Goal: Task Accomplishment & Management: Use online tool/utility

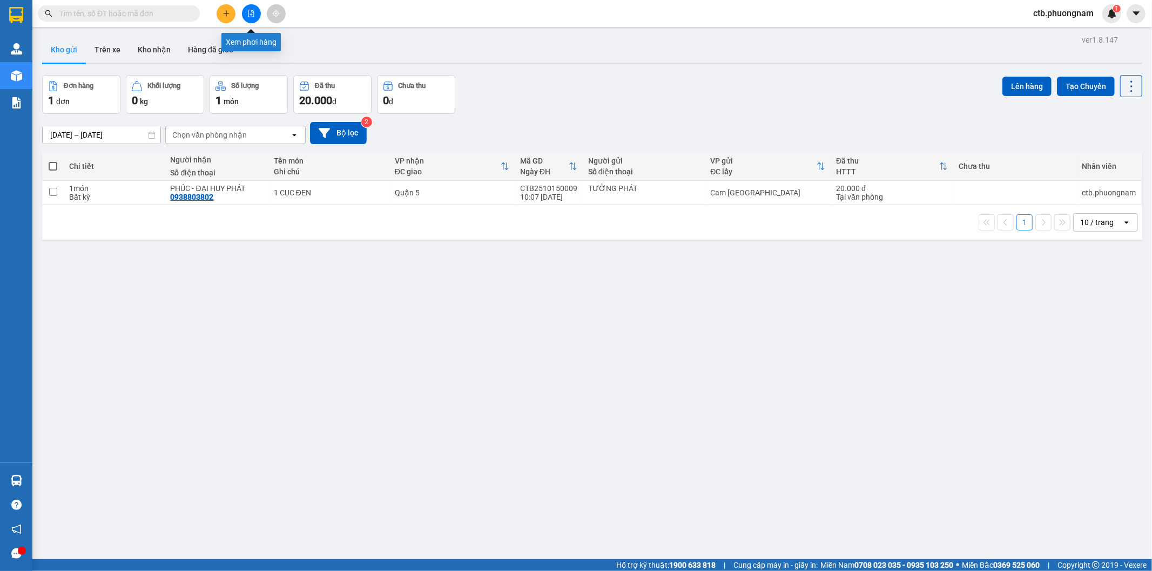
click at [254, 18] on button at bounding box center [251, 13] width 19 height 19
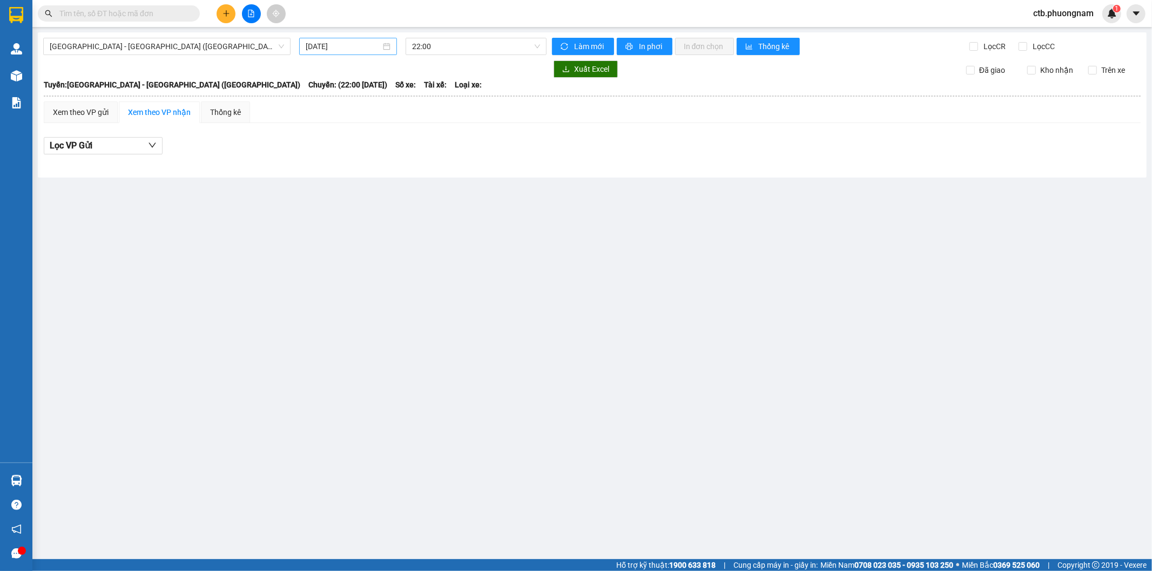
click at [376, 49] on input "[DATE]" at bounding box center [343, 47] width 75 height 12
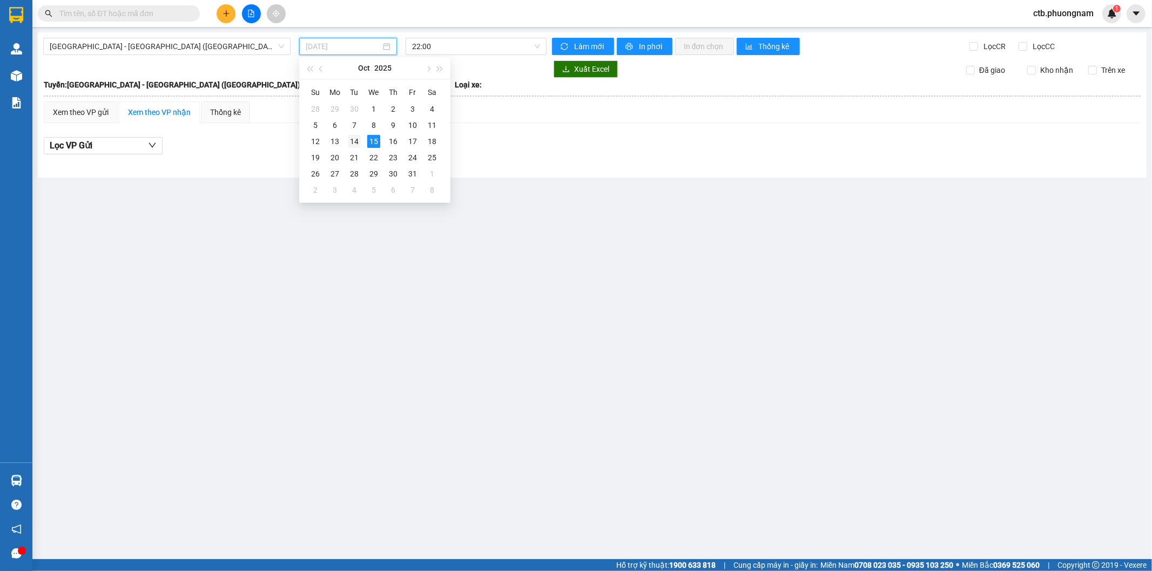
click at [348, 141] on div "14" at bounding box center [354, 141] width 13 height 13
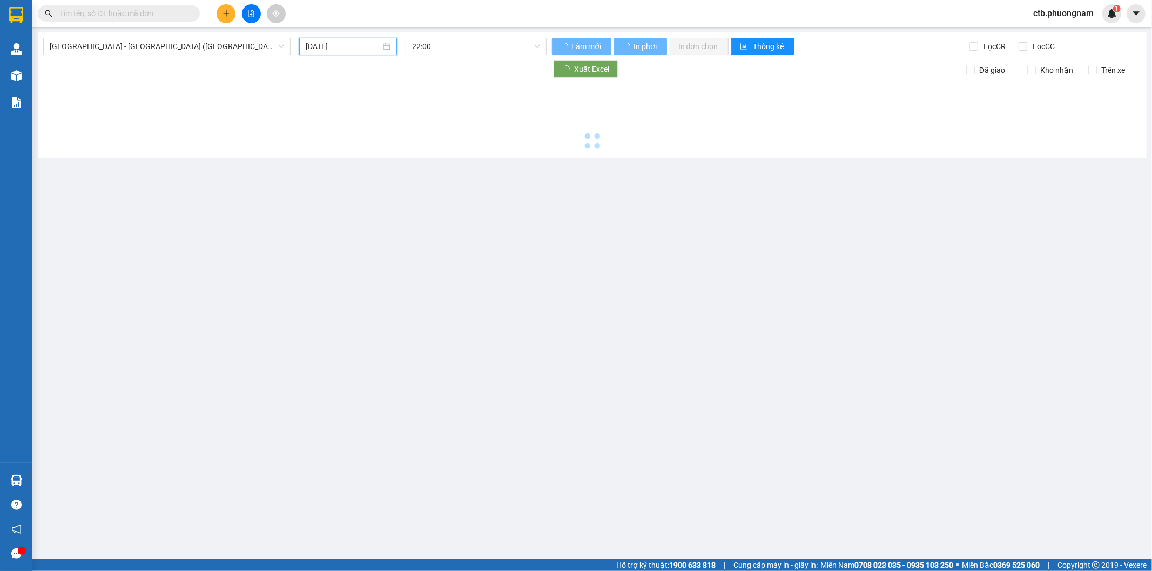
type input "[DATE]"
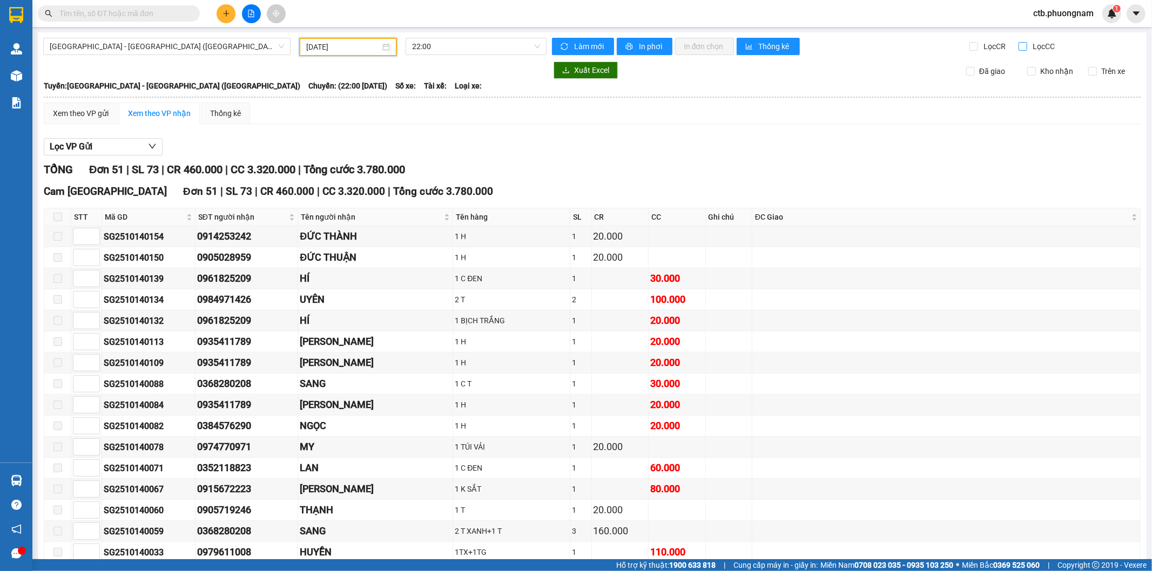
click at [1021, 46] on input "Lọc CC" at bounding box center [1024, 46] width 10 height 9
checkbox input "true"
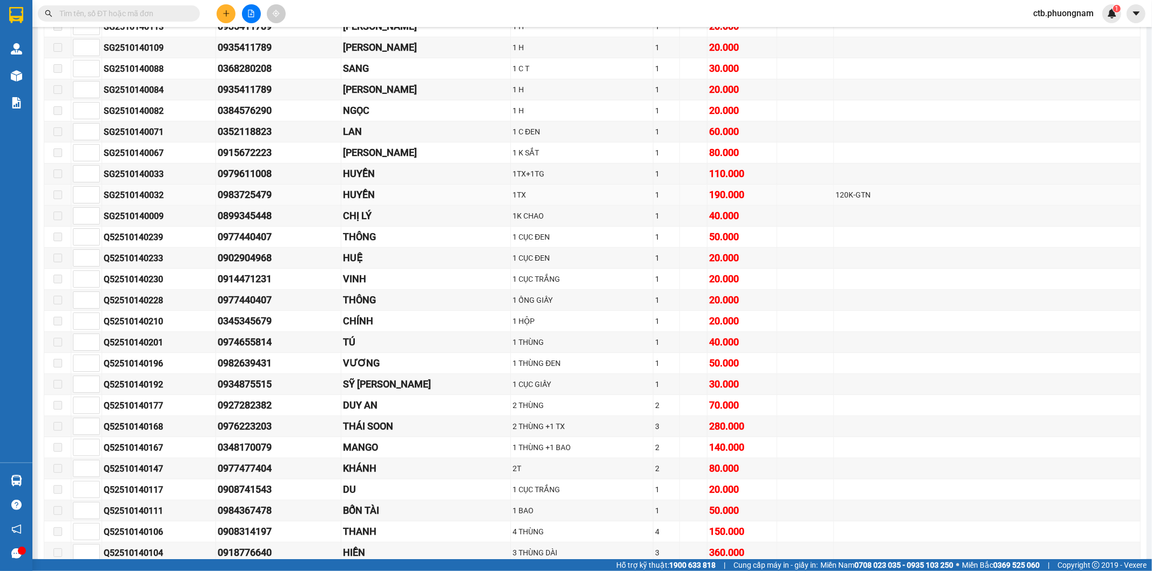
scroll to position [300, 0]
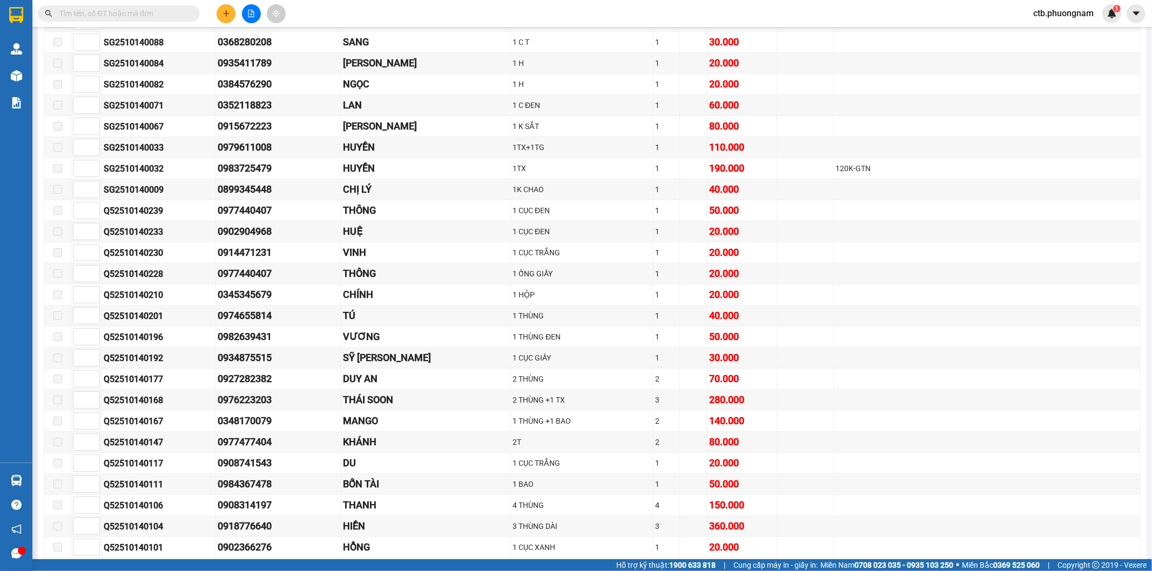
click at [103, 10] on input "text" at bounding box center [122, 14] width 127 height 12
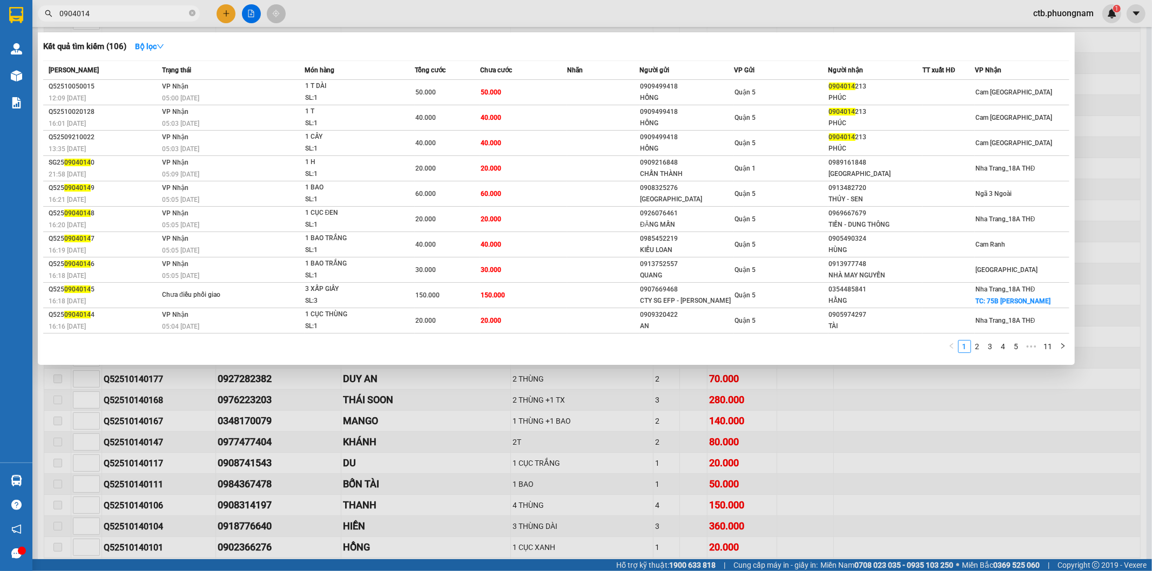
click at [136, 12] on input "0904014" at bounding box center [122, 14] width 127 height 12
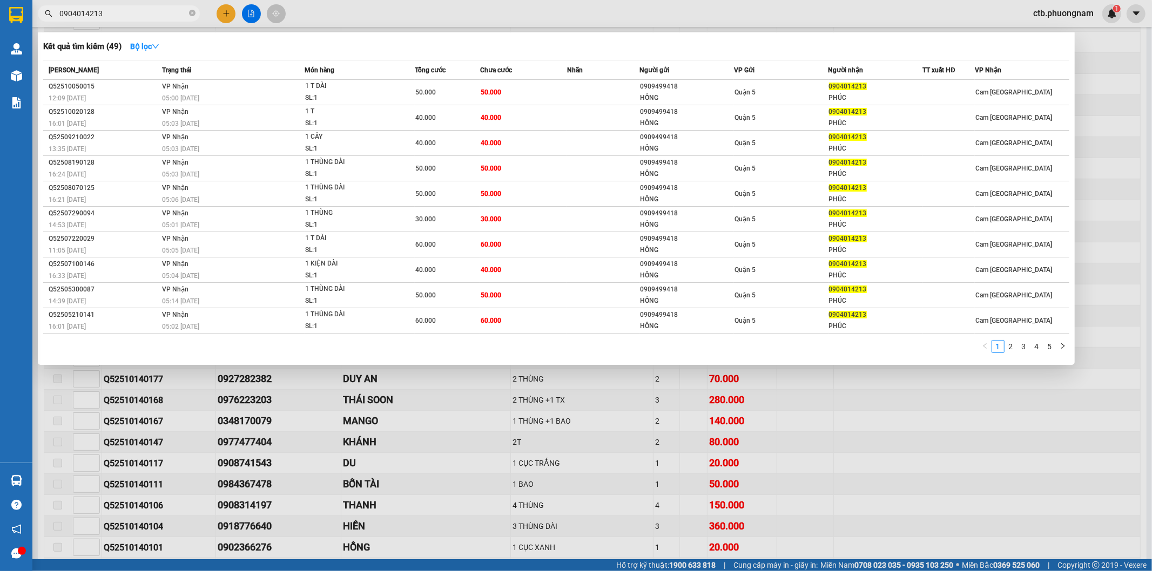
type input "0904014213"
